Goal: Check status

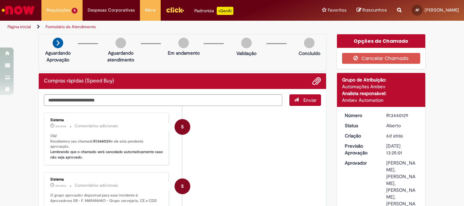
click at [16, 26] on link "Página inicial" at bounding box center [18, 26] width 23 height 5
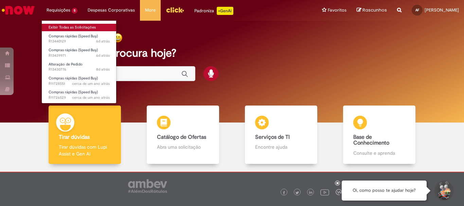
click at [60, 26] on link "Exibir Todas as Solicitações" at bounding box center [79, 27] width 75 height 7
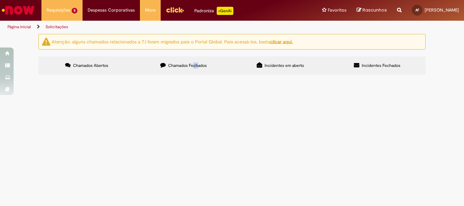
click at [194, 66] on span "Chamados Fechados" at bounding box center [187, 65] width 39 height 5
click at [179, 66] on span "Chamados Fechados" at bounding box center [187, 65] width 39 height 5
click at [0, 0] on link at bounding box center [0, 0] width 0 height 0
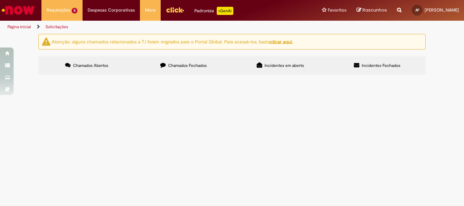
click at [0, 0] on icon at bounding box center [0, 0] width 0 height 0
click at [0, 0] on link at bounding box center [0, 0] width 0 height 0
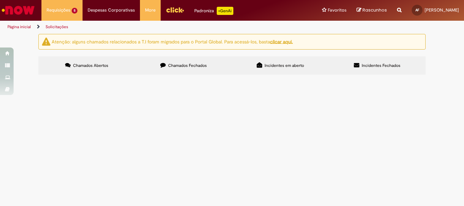
scroll to position [293, 0]
click at [0, 0] on icon at bounding box center [0, 0] width 0 height 0
click at [0, 0] on link at bounding box center [0, 0] width 0 height 0
